Goal: Task Accomplishment & Management: Manage account settings

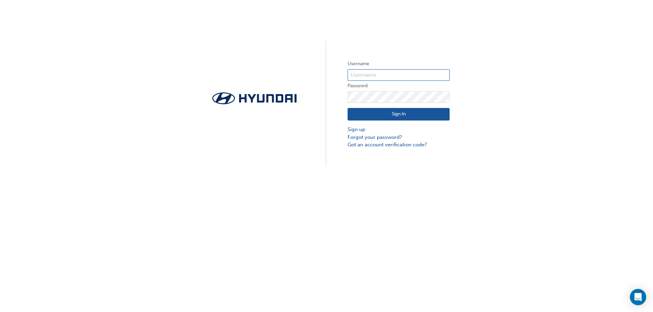
click at [370, 79] on input "text" at bounding box center [398, 75] width 102 height 12
type input "15362"
click button "Sign In" at bounding box center [398, 114] width 102 height 13
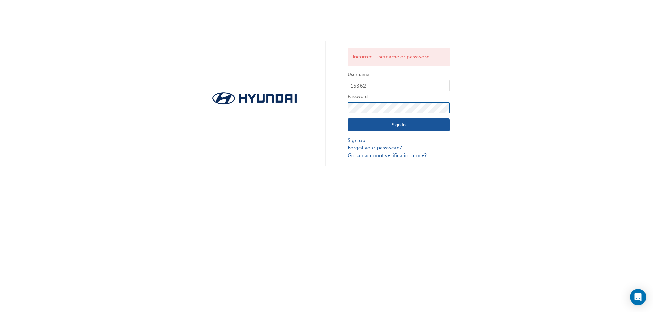
click at [298, 120] on div "Incorrect username or password. Username 15362 Password Sign In Sign up Forgot …" at bounding box center [326, 83] width 653 height 167
click button "Sign In" at bounding box center [398, 125] width 102 height 13
